Goal: Information Seeking & Learning: Learn about a topic

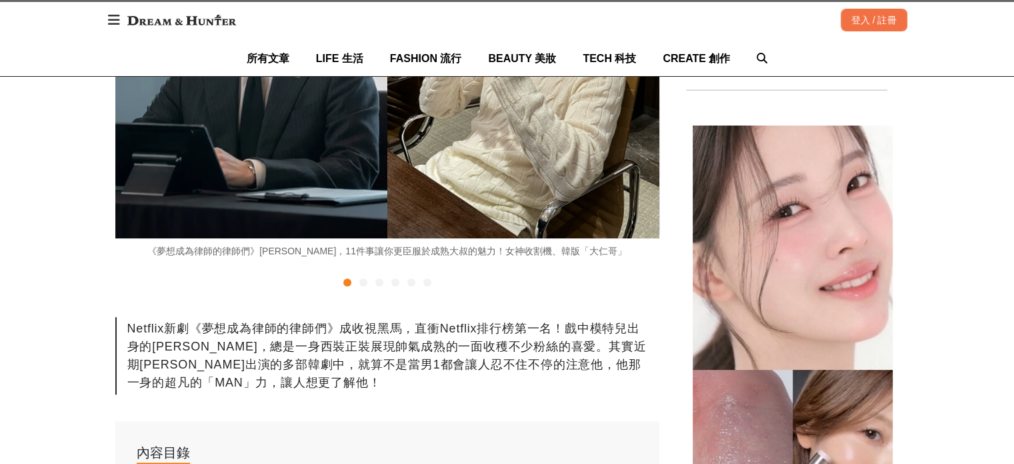
scroll to position [333, 0]
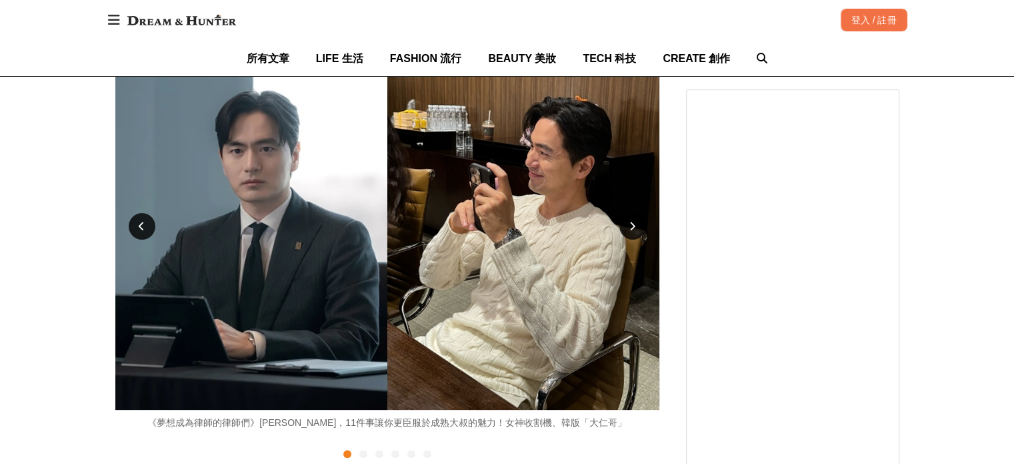
click at [638, 223] on div at bounding box center [633, 226] width 27 height 27
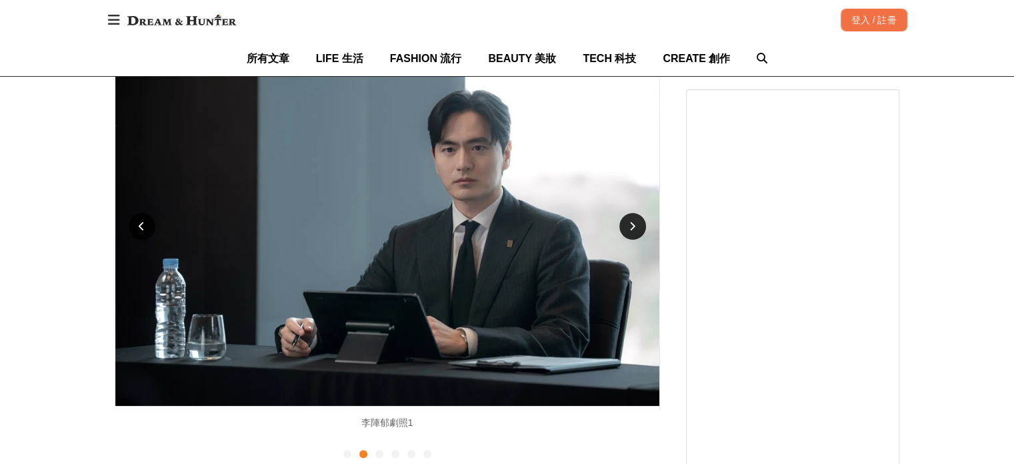
click at [635, 223] on div at bounding box center [633, 226] width 27 height 27
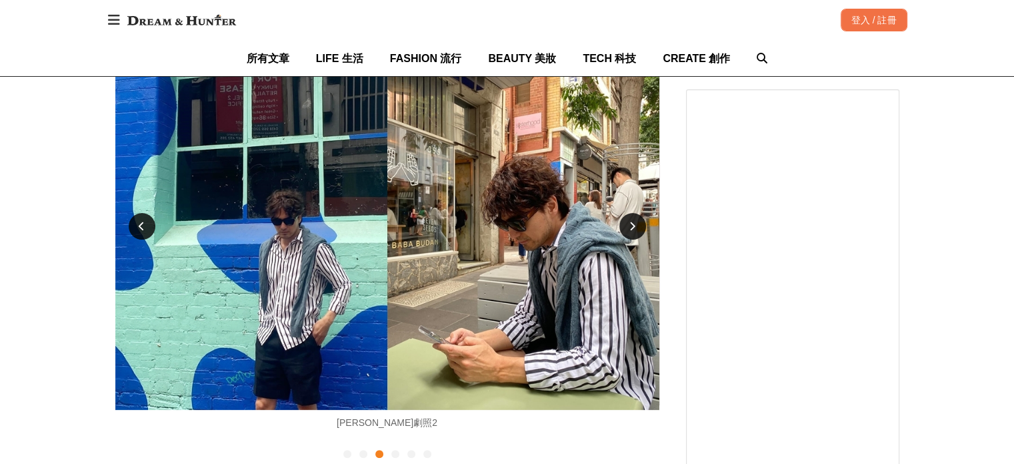
click at [635, 223] on div at bounding box center [633, 226] width 27 height 27
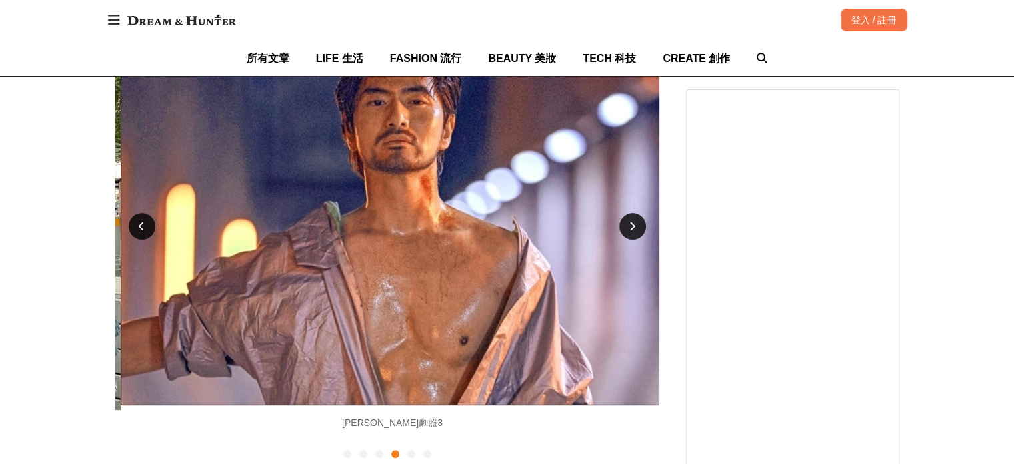
scroll to position [0, 1633]
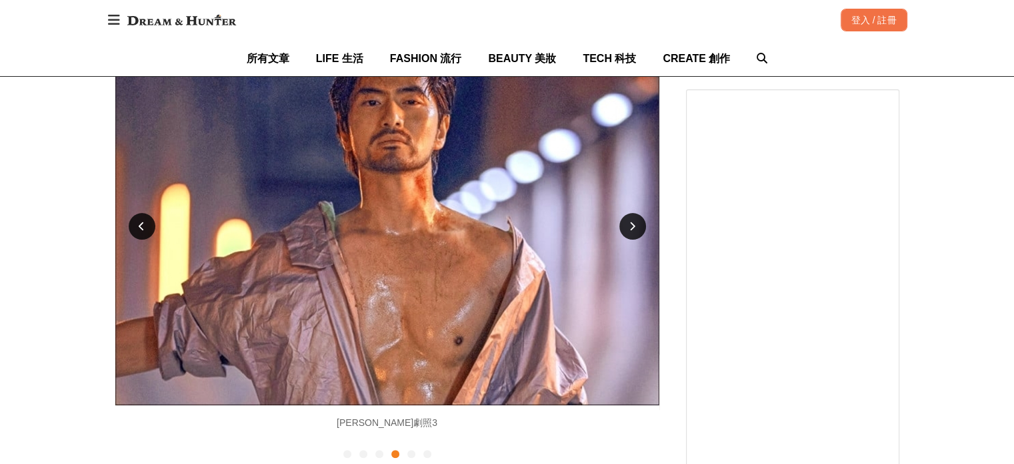
click at [635, 223] on div at bounding box center [633, 226] width 27 height 27
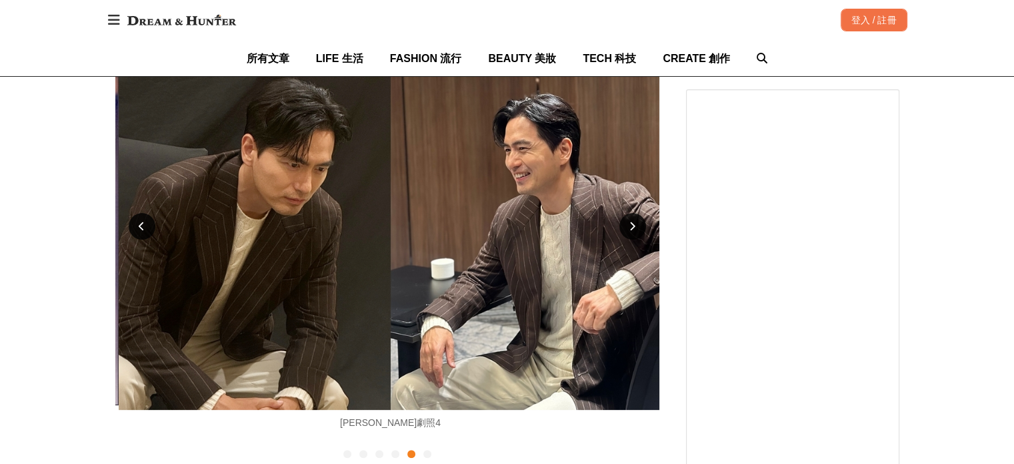
scroll to position [0, 2177]
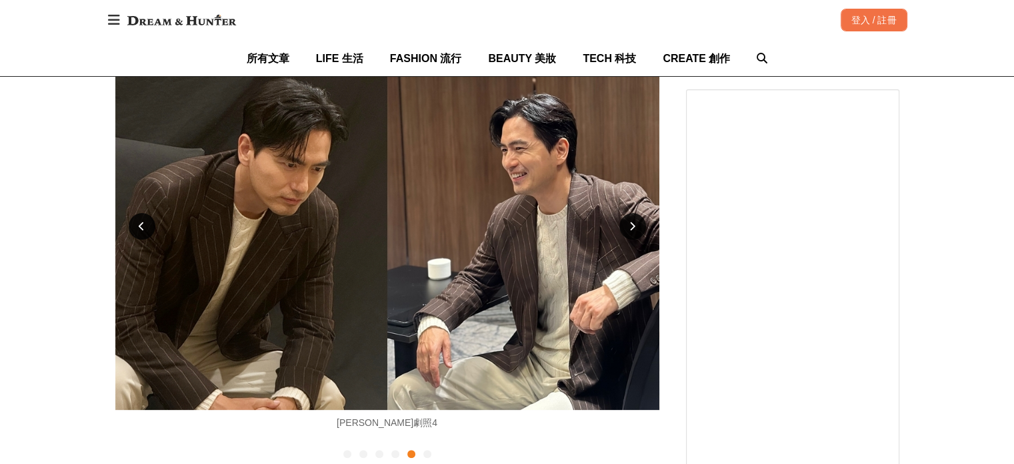
click at [635, 223] on div at bounding box center [633, 226] width 27 height 27
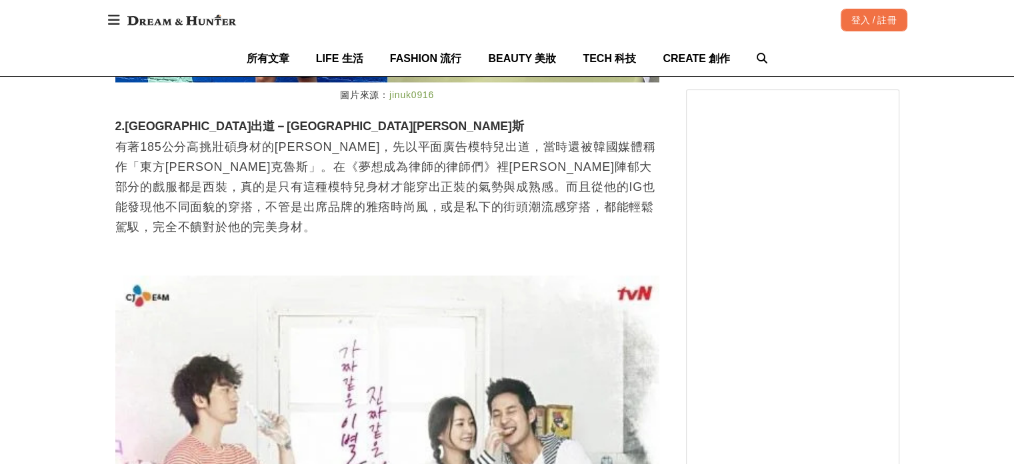
scroll to position [2201, 0]
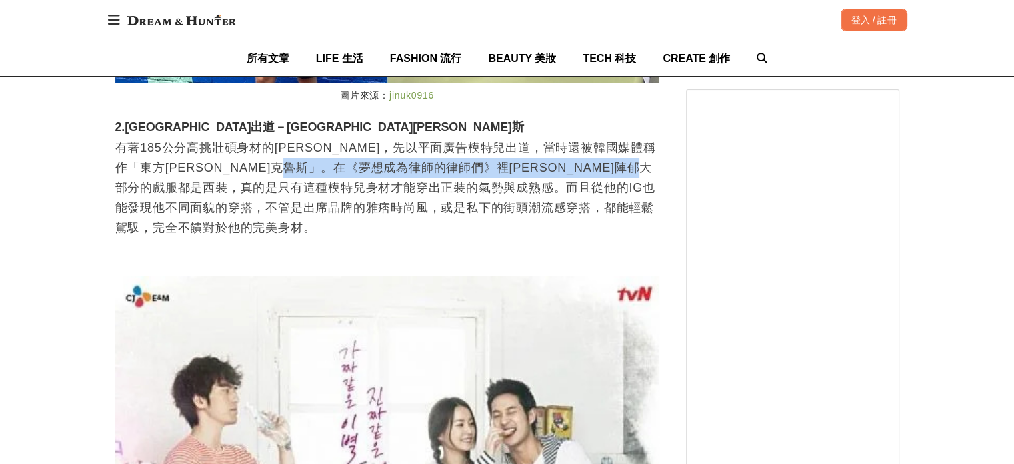
drag, startPoint x: 394, startPoint y: 157, endPoint x: 275, endPoint y: 174, distance: 120.0
click at [275, 174] on p "有著185公分高挑壯碩身材的[PERSON_NAME]，先以平面廣告模特兒出道，當時還被韓國媒體稱作「東方[PERSON_NAME]克魯斯」。在《夢想成為律師…" at bounding box center [387, 187] width 544 height 100
click at [275, 175] on p "有著185公分高挑壯碩身材的[PERSON_NAME]，先以平面廣告模特兒出道，當時還被韓國媒體稱作「東方[PERSON_NAME]克魯斯」。在《夢想成為律師…" at bounding box center [387, 187] width 544 height 100
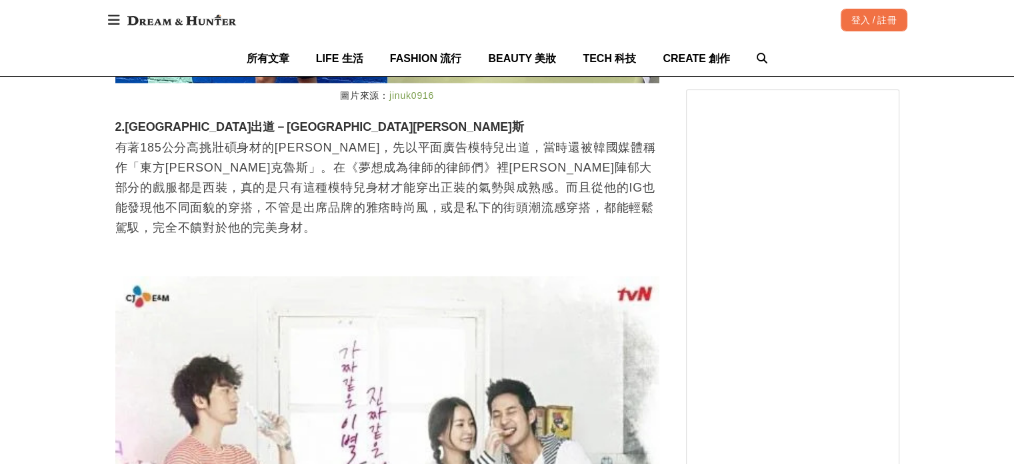
click at [299, 177] on p "有著185公分高挑壯碩身材的[PERSON_NAME]，先以平面廣告模特兒出道，當時還被韓國媒體稱作「東方[PERSON_NAME]克魯斯」。在《夢想成為律師…" at bounding box center [387, 187] width 544 height 100
drag, startPoint x: 309, startPoint y: 178, endPoint x: 195, endPoint y: 181, distance: 114.1
click at [195, 181] on p "有著185公分高挑壯碩身材的[PERSON_NAME]，先以平面廣告模特兒出道，當時還被韓國媒體稱作「東方[PERSON_NAME]克魯斯」。在《夢想成為律師…" at bounding box center [387, 187] width 544 height 100
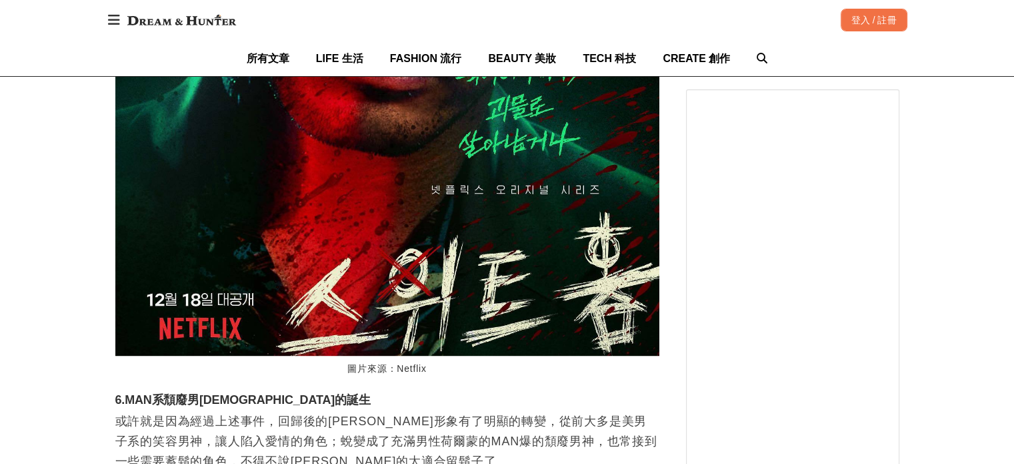
scroll to position [0, 0]
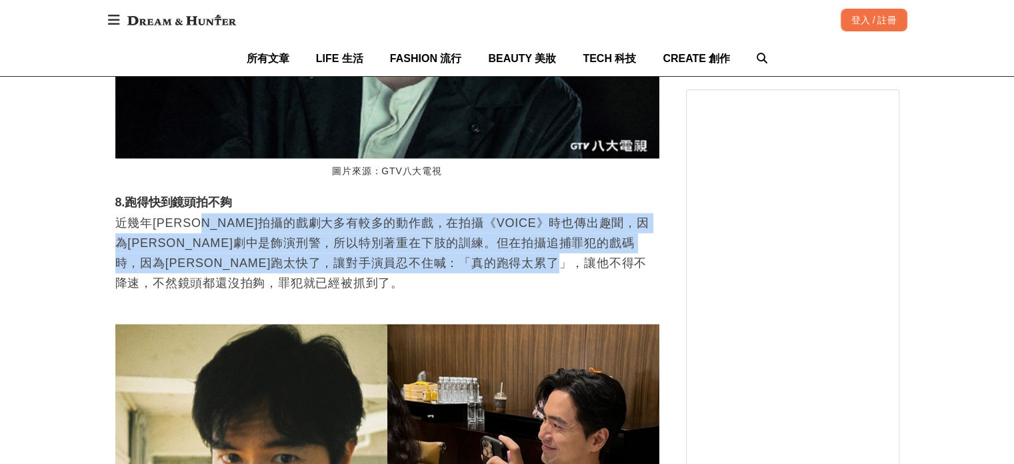
drag, startPoint x: 228, startPoint y: 135, endPoint x: 227, endPoint y: 190, distance: 55.4
click at [227, 213] on p "近幾年[PERSON_NAME]拍攝的戲劇大多有較多的動作戲，在拍攝《VOICE》時也傳出趣聞，因為[PERSON_NAME]劇中是飾演刑警，所以特別著重在下…" at bounding box center [387, 263] width 544 height 100
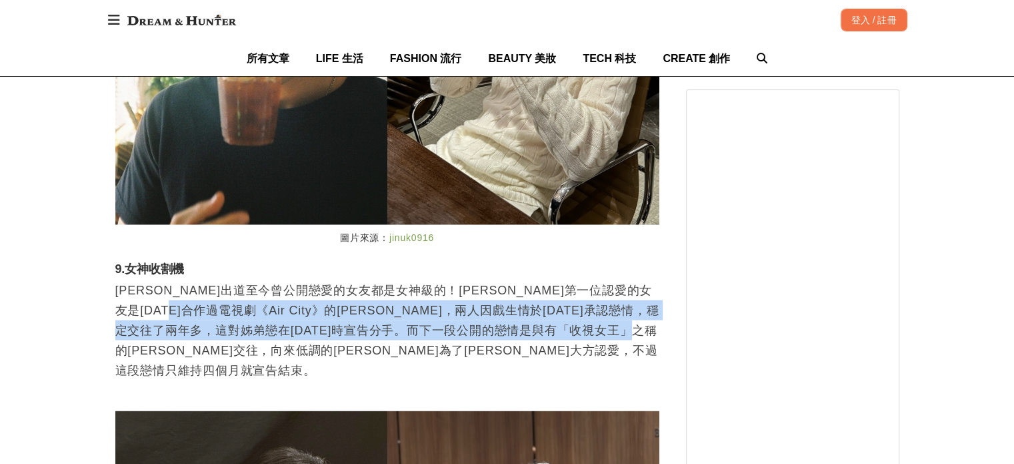
drag, startPoint x: 277, startPoint y: 210, endPoint x: 309, endPoint y: 252, distance: 52.8
click at [309, 279] on p "[PERSON_NAME]出道至今曾公開戀愛的女友都是女神級的！[PERSON_NAME]第一位認愛的女友是[DATE]合作過電視劇《Air City》的[P…" at bounding box center [387, 339] width 544 height 120
